Goal: Task Accomplishment & Management: Manage account settings

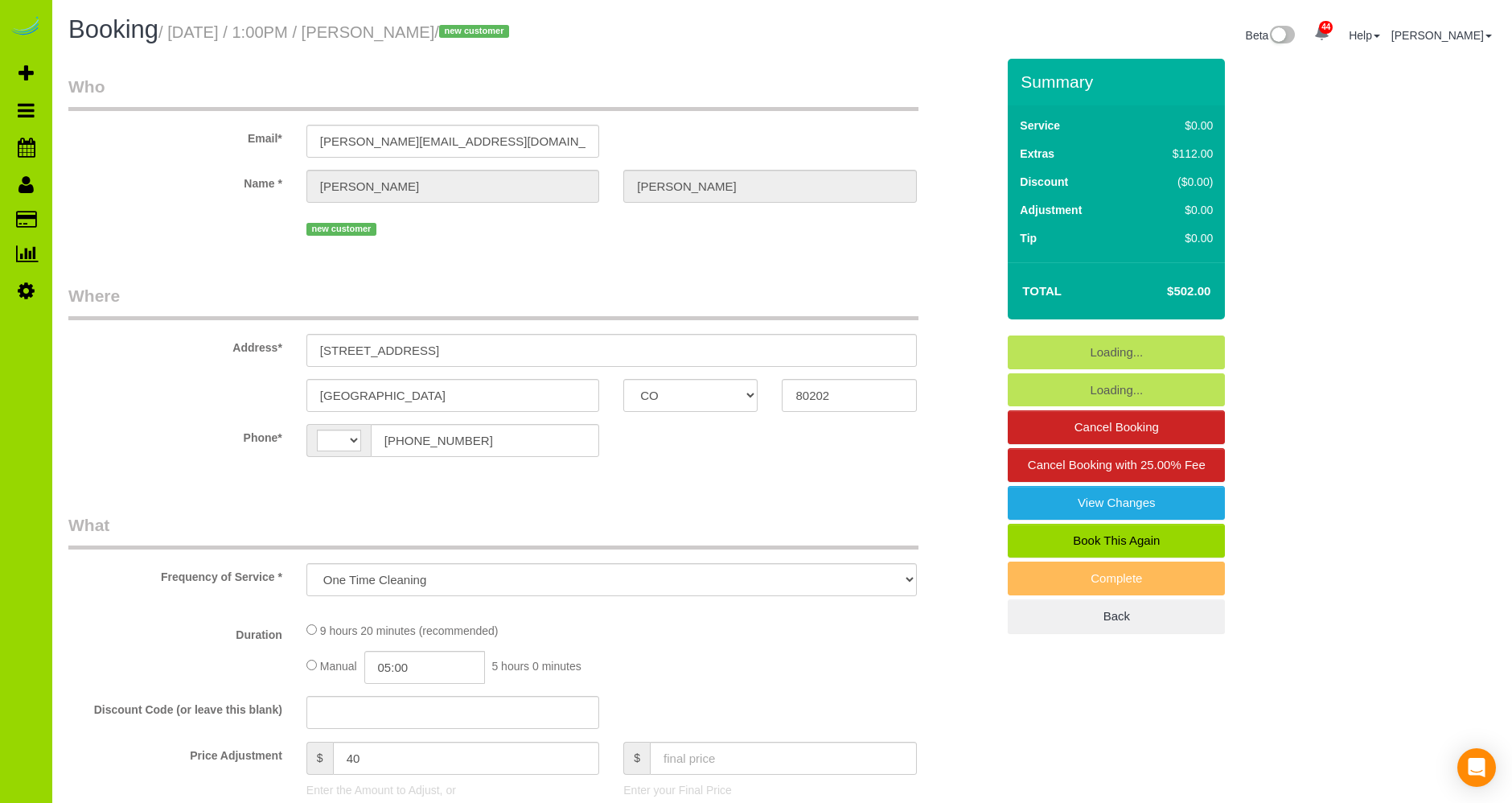
select select "CO"
select select "number:3"
select select "number:14"
select select "string:[GEOGRAPHIC_DATA]"
select select "string:fspay-4b33fd2c-0fd1-4e02-9379-e0e288b0ade0"
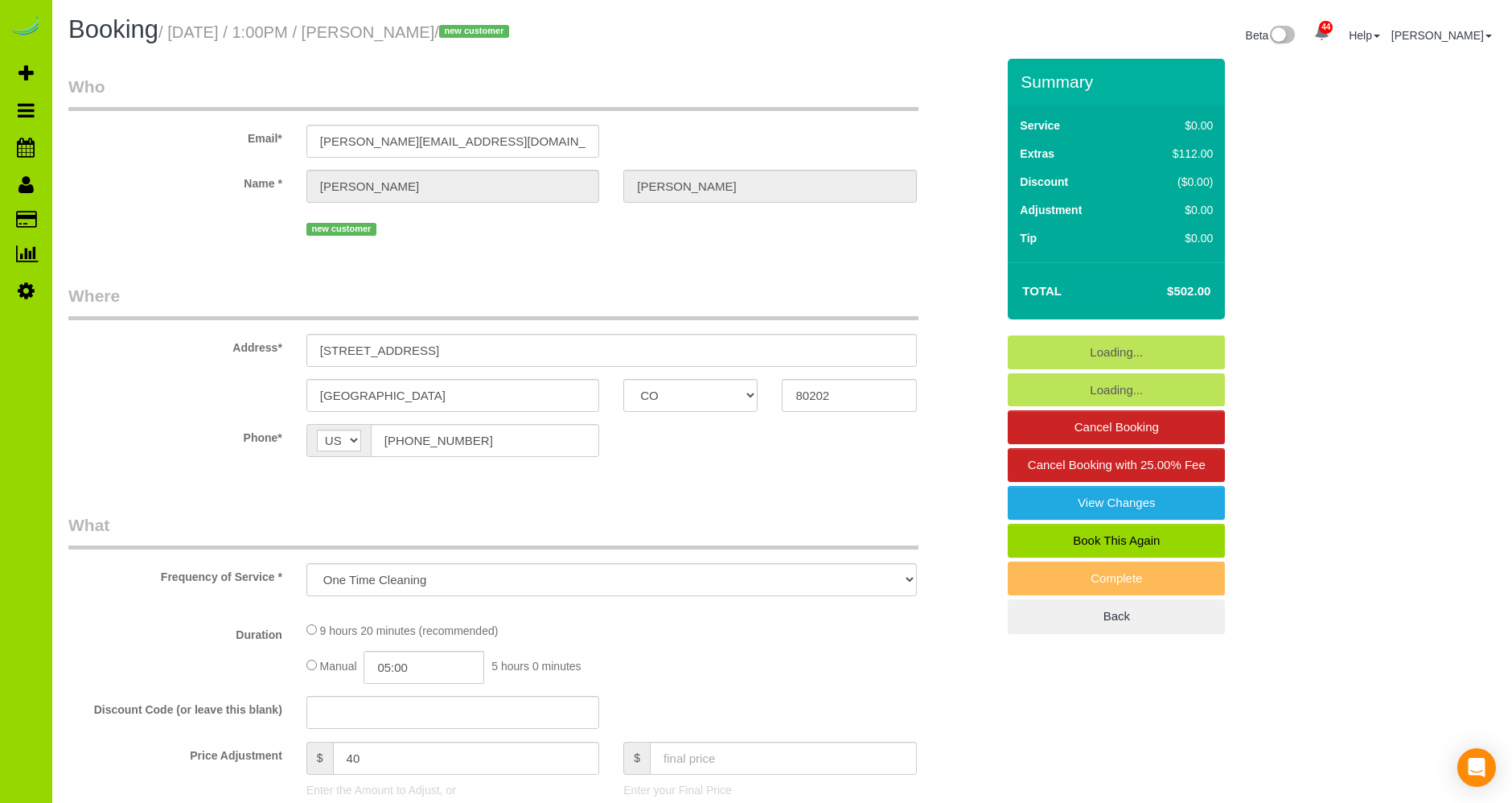
select select "object:1776"
select select "spot1"
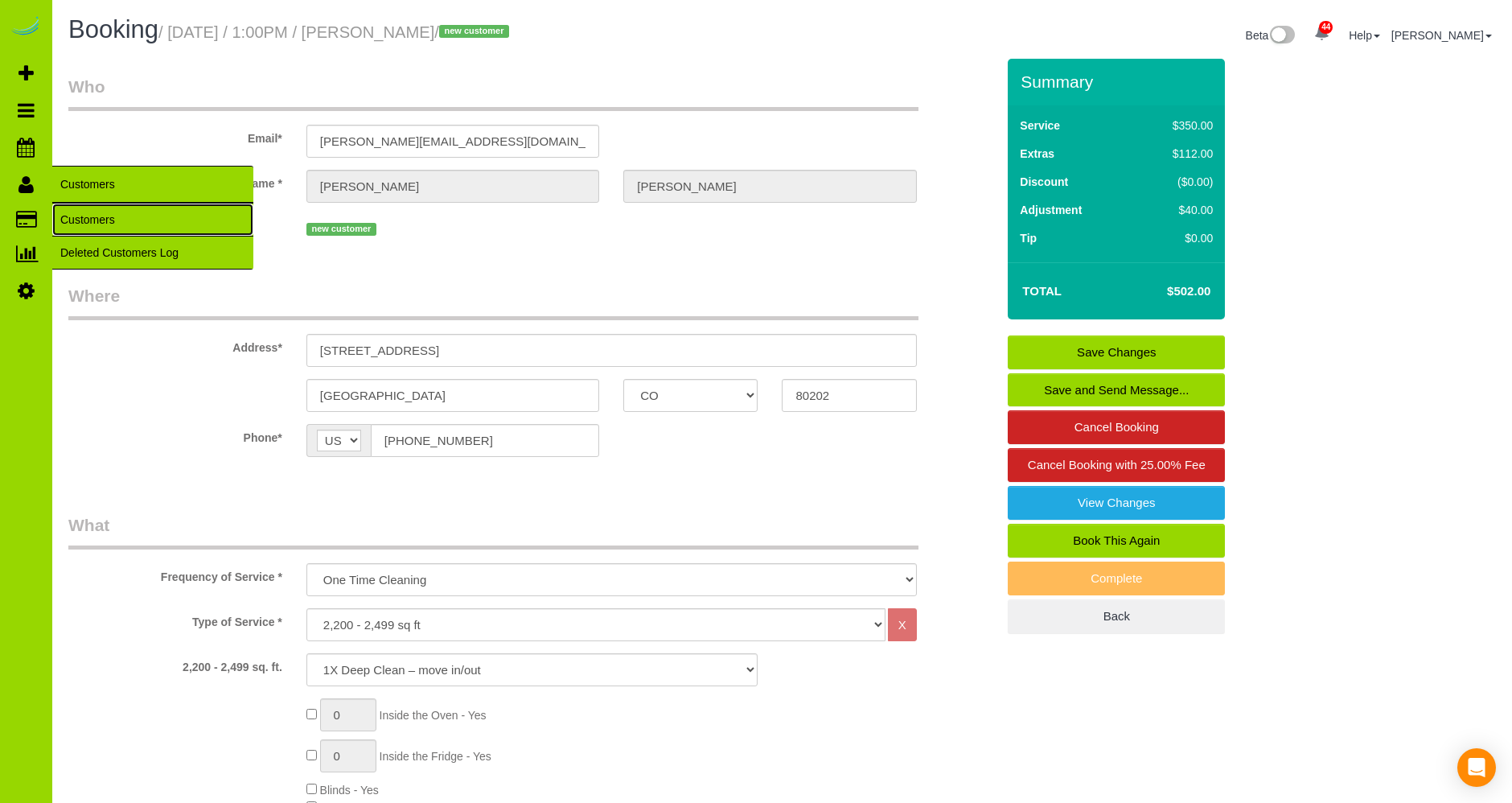
click at [82, 213] on link "Customers" at bounding box center [152, 220] width 201 height 32
